Goal: Navigation & Orientation: Find specific page/section

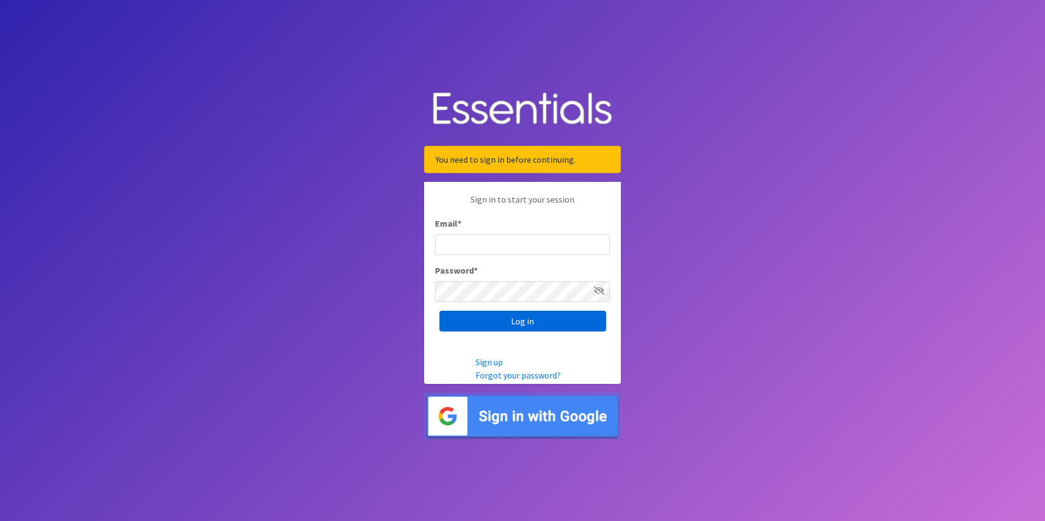
type input "[EMAIL_ADDRESS][DOMAIN_NAME]"
click at [520, 324] on input "Log in" at bounding box center [522, 321] width 167 height 21
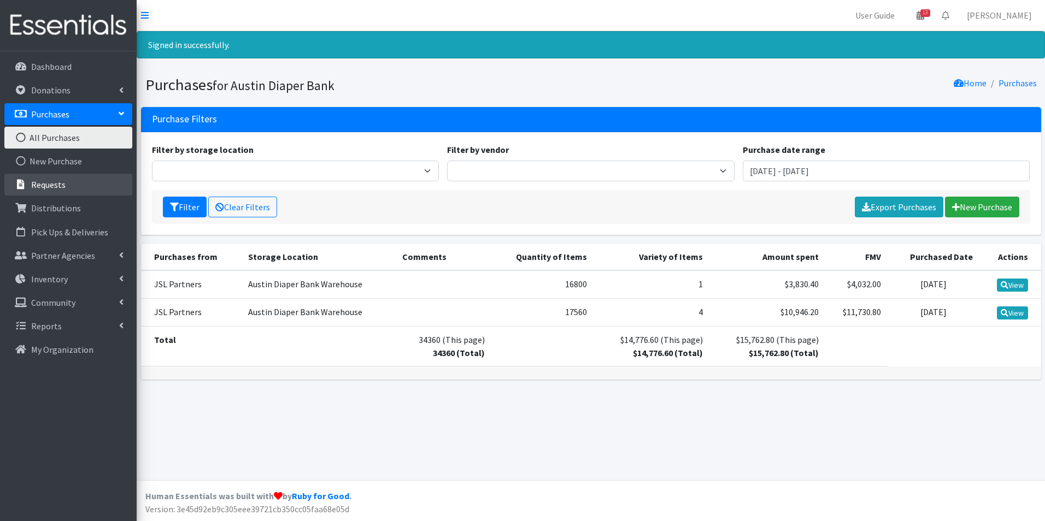
click at [57, 184] on p "Requests" at bounding box center [48, 184] width 34 height 11
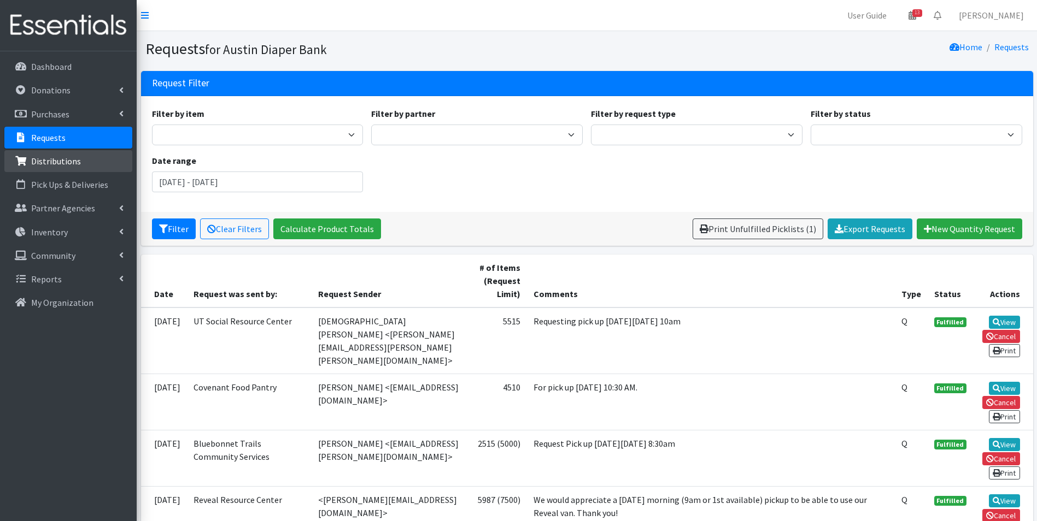
click at [51, 156] on p "Distributions" at bounding box center [56, 161] width 50 height 11
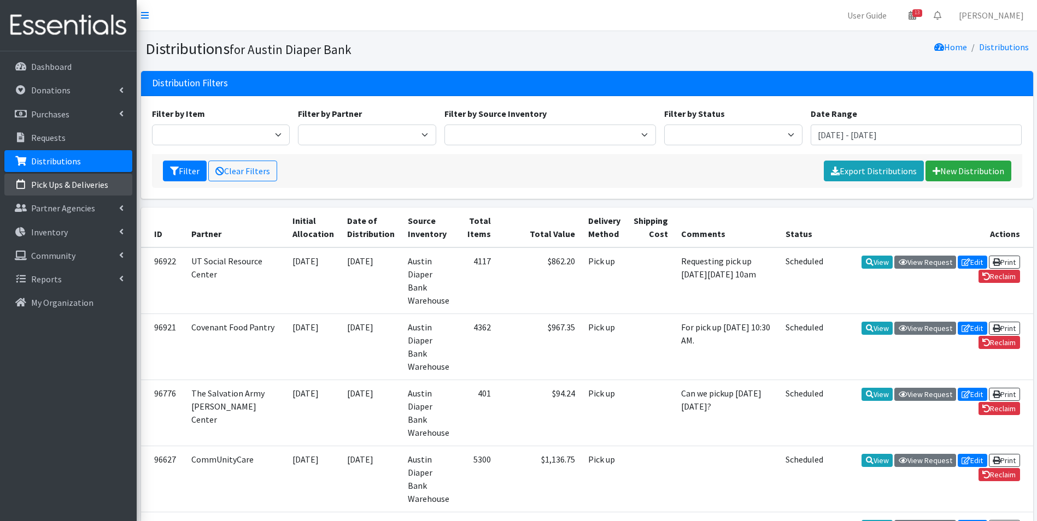
click at [58, 184] on p "Pick Ups & Deliveries" at bounding box center [69, 184] width 77 height 11
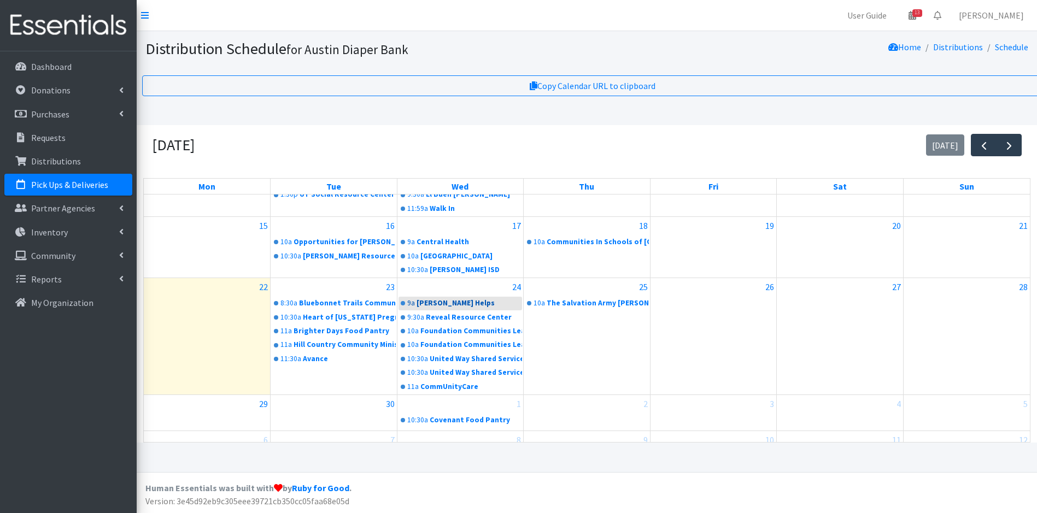
scroll to position [174, 0]
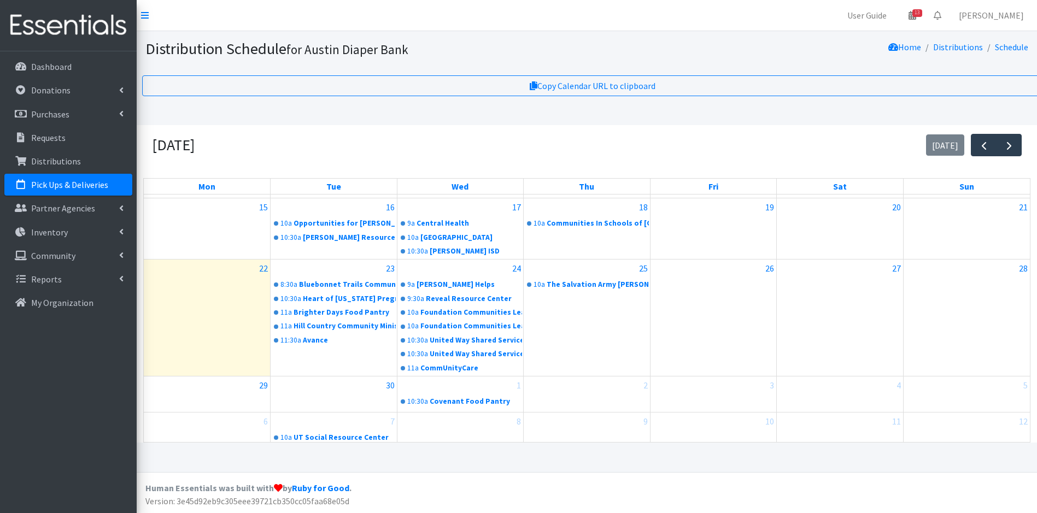
click at [567, 332] on div "25 10a The Salvation Army [PERSON_NAME] Center" at bounding box center [587, 318] width 126 height 116
click at [1008, 139] on span "button" at bounding box center [1008, 145] width 13 height 13
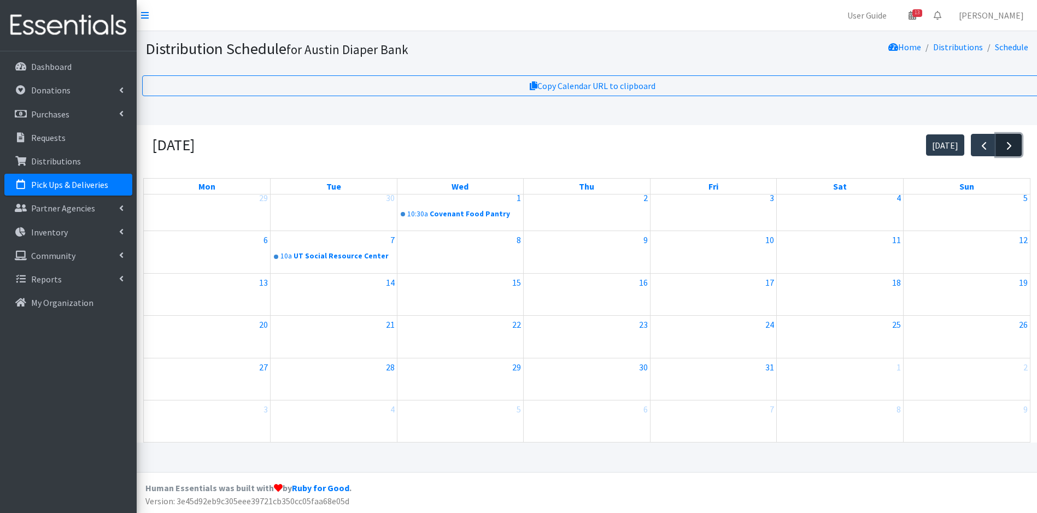
scroll to position [0, 0]
click at [362, 237] on div "7" at bounding box center [334, 245] width 126 height 17
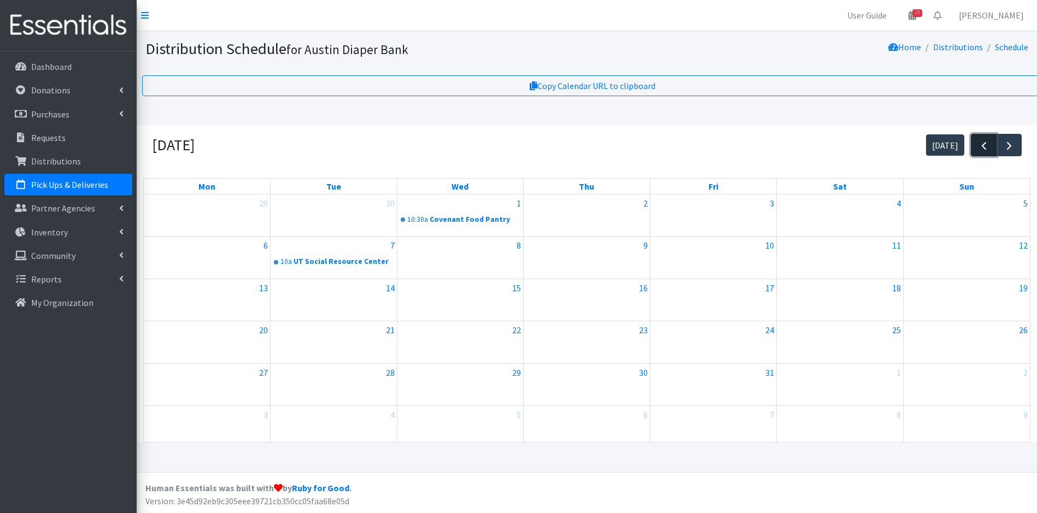
click at [981, 150] on span "button" at bounding box center [983, 145] width 13 height 13
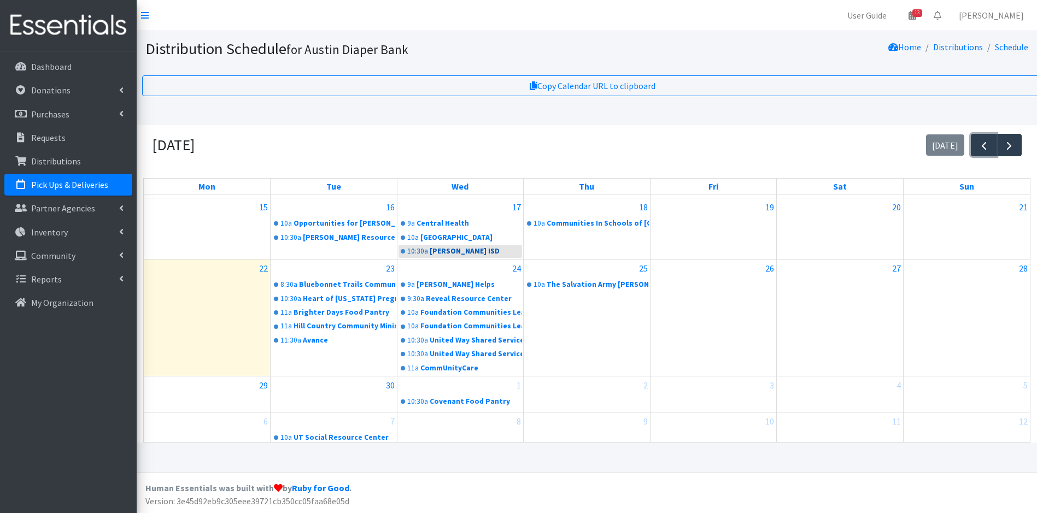
scroll to position [8, 0]
